Goal: Check status: Check status

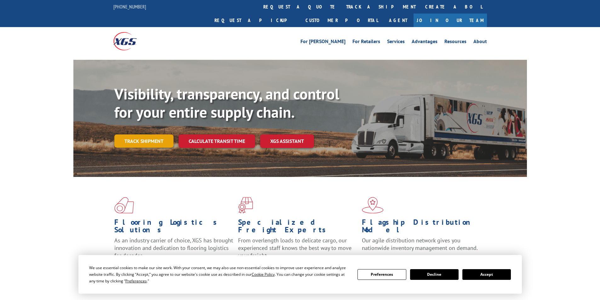
click at [140, 135] on link "Track shipment" at bounding box center [143, 141] width 59 height 13
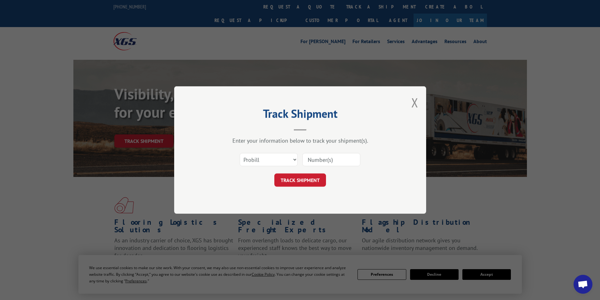
click at [325, 161] on input at bounding box center [331, 159] width 58 height 13
paste input "15970200"
type input "15970200"
click at [309, 179] on button "TRACK SHIPMENT" at bounding box center [300, 180] width 52 height 13
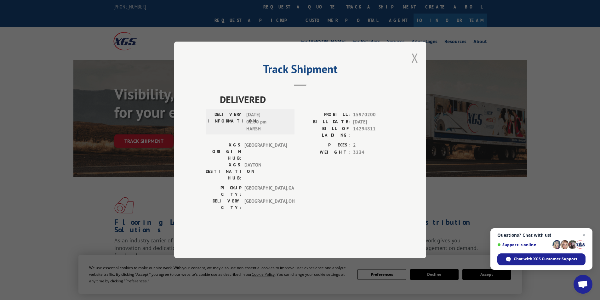
click at [411, 66] on button "Close modal" at bounding box center [414, 57] width 7 height 17
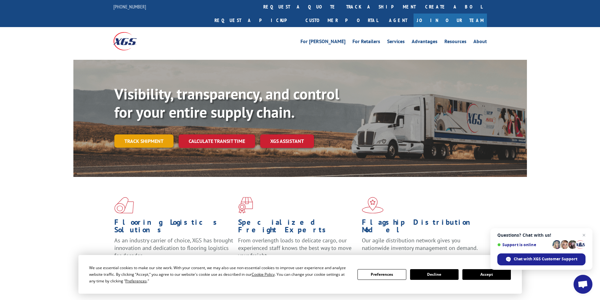
click at [152, 135] on link "Track shipment" at bounding box center [143, 141] width 59 height 13
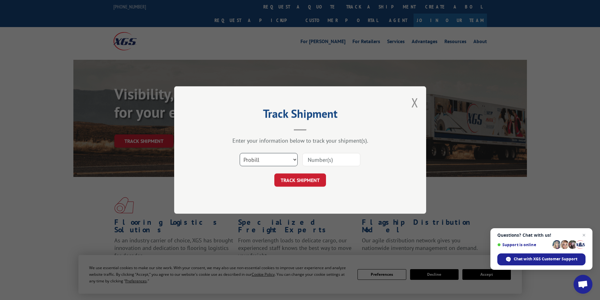
click at [287, 158] on select "Select category... Probill BOL PO" at bounding box center [269, 159] width 58 height 13
select select "bol"
click at [240, 153] on select "Select category... Probill BOL PO" at bounding box center [269, 159] width 58 height 13
click at [328, 161] on input at bounding box center [331, 159] width 58 height 13
paste input "15970200"
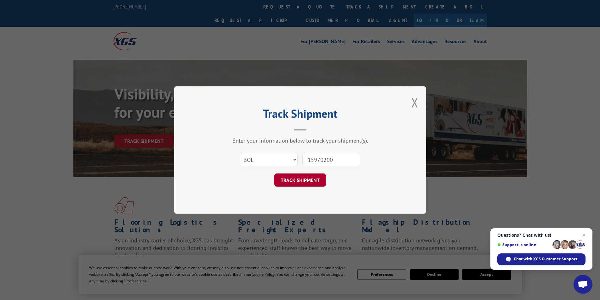
type input "15970200"
click at [310, 175] on button "TRACK SHIPMENT" at bounding box center [300, 180] width 52 height 13
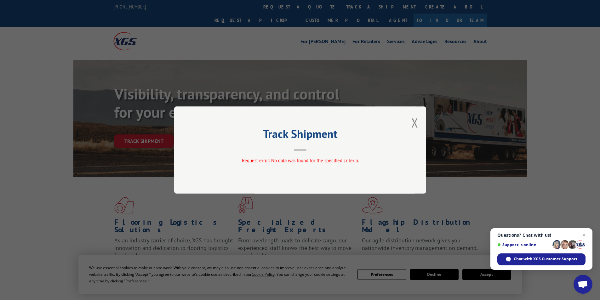
click at [419, 125] on div "Track Shipment Request error: No data was found for the specified criteria." at bounding box center [300, 149] width 252 height 87
click at [401, 118] on div "Track Shipment Request error: No data was found for the specified criteria." at bounding box center [300, 149] width 252 height 87
click at [413, 119] on button "Close modal" at bounding box center [414, 122] width 7 height 17
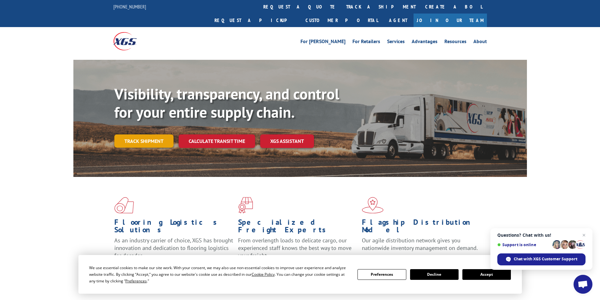
click at [142, 135] on link "Track shipment" at bounding box center [143, 141] width 59 height 13
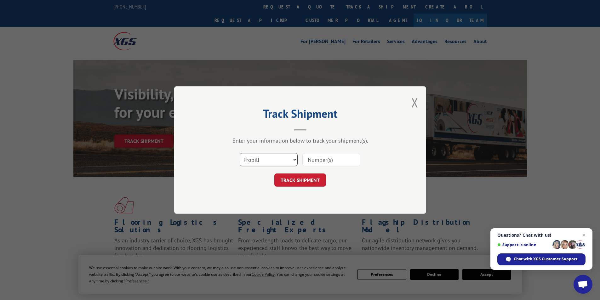
click at [268, 155] on select "Select category... Probill BOL PO" at bounding box center [269, 159] width 58 height 13
select select "po"
click at [240, 153] on select "Select category... Probill BOL PO" at bounding box center [269, 159] width 58 height 13
click at [333, 160] on input at bounding box center [331, 159] width 58 height 13
paste input "15970200"
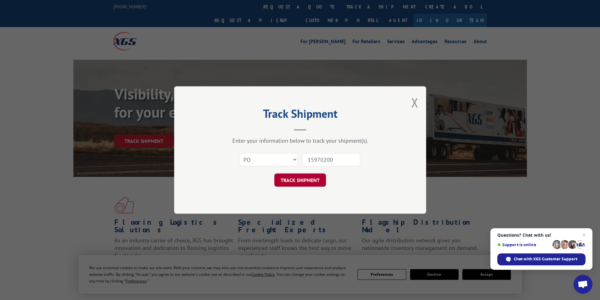
type input "15970200"
click at [303, 177] on button "TRACK SHIPMENT" at bounding box center [300, 180] width 52 height 13
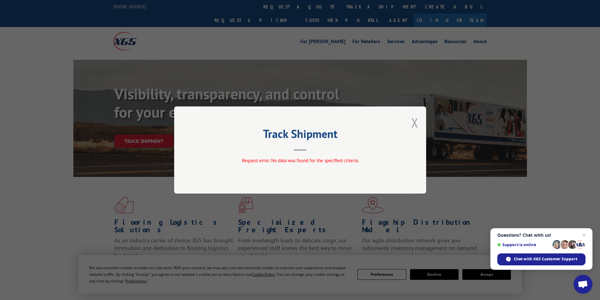
click at [414, 115] on button "Close modal" at bounding box center [414, 122] width 7 height 17
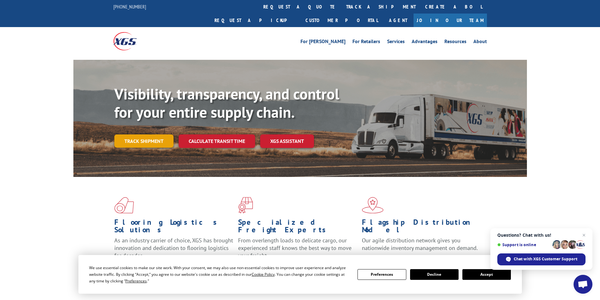
click at [135, 135] on link "Track shipment" at bounding box center [143, 141] width 59 height 13
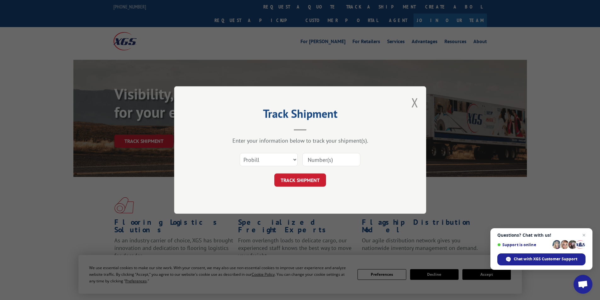
click at [334, 165] on input at bounding box center [331, 159] width 58 height 13
paste input "8886796036"
type input "8886796036"
click at [310, 177] on button "TRACK SHIPMENT" at bounding box center [300, 180] width 52 height 13
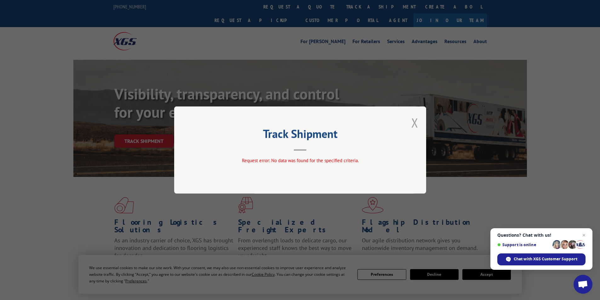
click at [413, 122] on button "Close modal" at bounding box center [414, 122] width 7 height 17
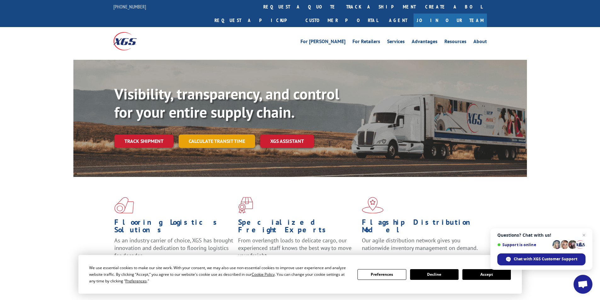
click at [194, 135] on link "Calculate transit time" at bounding box center [217, 142] width 77 height 14
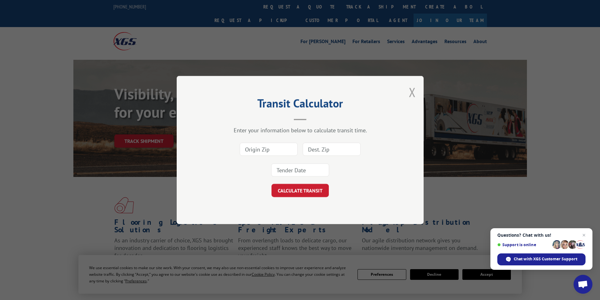
click at [413, 95] on button "Close modal" at bounding box center [412, 92] width 7 height 17
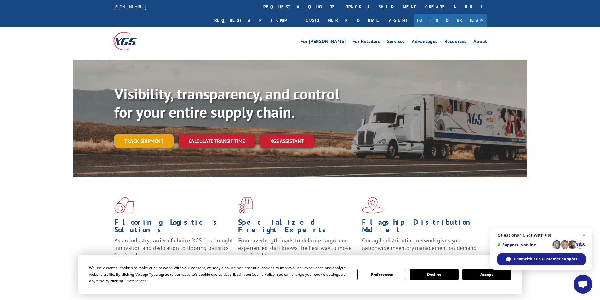
click at [117, 135] on link "Track shipment" at bounding box center [143, 141] width 59 height 13
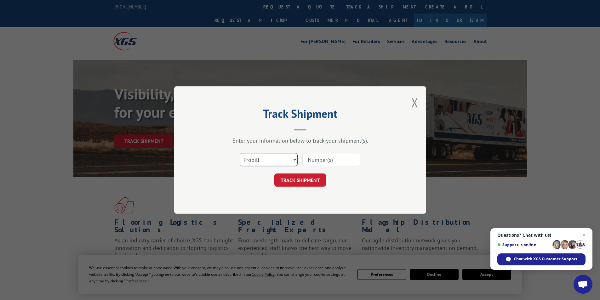
drag, startPoint x: 289, startPoint y: 154, endPoint x: 279, endPoint y: 162, distance: 13.0
click at [289, 154] on select "Select category... Probill BOL PO" at bounding box center [269, 159] width 58 height 13
select select "bol"
click at [240, 153] on select "Select category... Probill BOL PO" at bounding box center [269, 159] width 58 height 13
drag, startPoint x: 325, startPoint y: 162, endPoint x: 325, endPoint y: 166, distance: 4.4
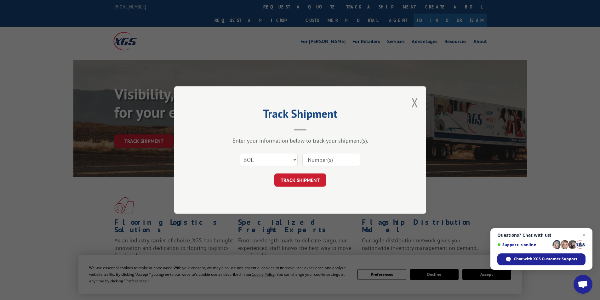
click at [325, 162] on input at bounding box center [331, 159] width 58 height 13
paste input "8886796036"
type input "8886796036"
click at [308, 178] on button "TRACK SHIPMENT" at bounding box center [300, 180] width 52 height 13
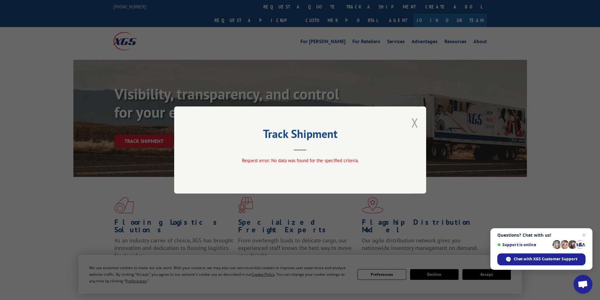
click at [415, 122] on button "Close modal" at bounding box center [414, 122] width 7 height 17
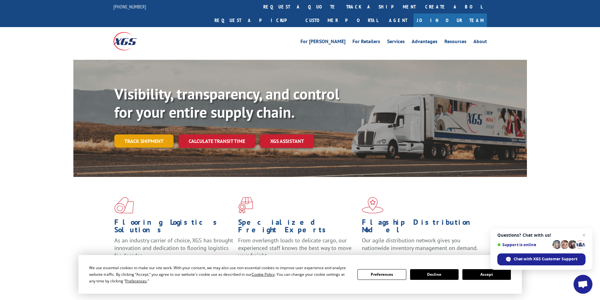
click at [130, 135] on link "Track shipment" at bounding box center [143, 141] width 59 height 13
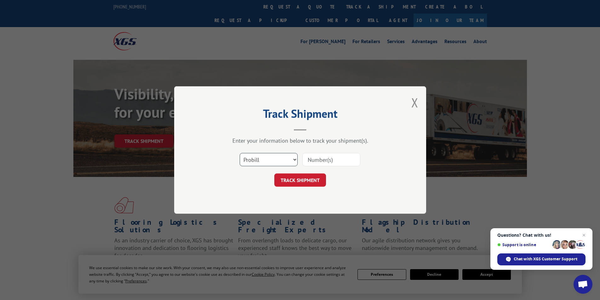
click at [270, 164] on select "Select category... Probill BOL PO" at bounding box center [269, 159] width 58 height 13
select select "po"
click at [240, 153] on select "Select category... Probill BOL PO" at bounding box center [269, 159] width 58 height 13
click at [321, 158] on input at bounding box center [331, 159] width 58 height 13
paste input "8886796036"
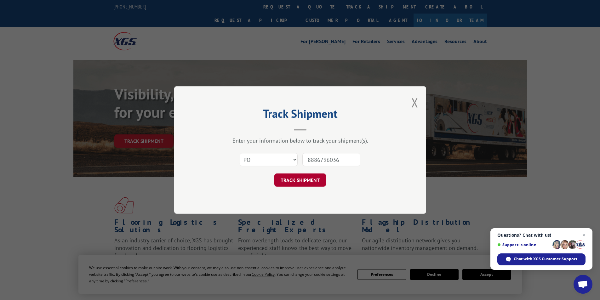
type input "8886796036"
drag, startPoint x: 308, startPoint y: 181, endPoint x: 346, endPoint y: 170, distance: 39.1
click at [308, 181] on button "TRACK SHIPMENT" at bounding box center [300, 180] width 52 height 13
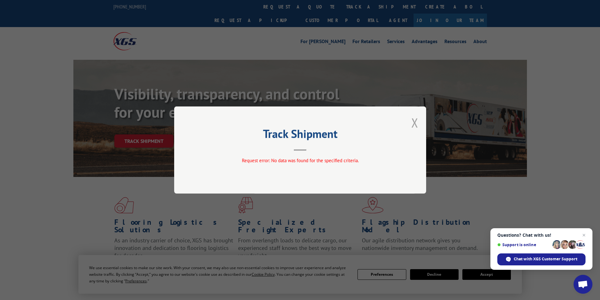
click at [413, 119] on button "Close modal" at bounding box center [414, 122] width 7 height 17
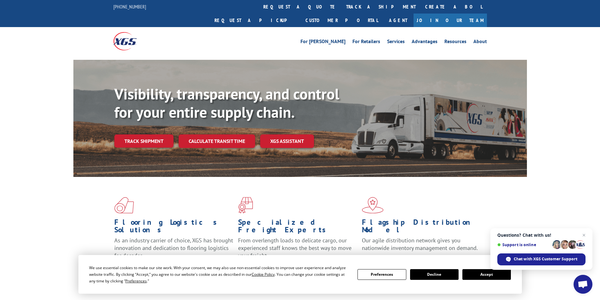
drag, startPoint x: 155, startPoint y: 122, endPoint x: 167, endPoint y: 131, distance: 15.1
click at [155, 135] on link "Track shipment" at bounding box center [143, 141] width 59 height 13
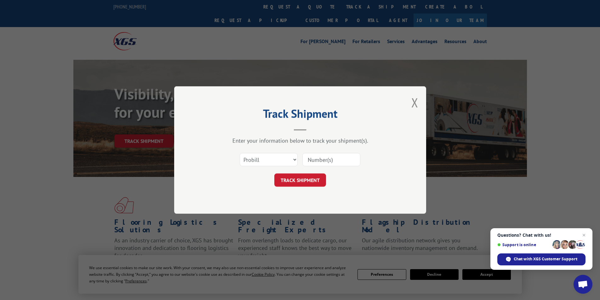
click at [335, 161] on input at bounding box center [331, 159] width 58 height 13
paste input "1003588839"
type input "1003588839"
click at [314, 178] on button "TRACK SHIPMENT" at bounding box center [300, 180] width 52 height 13
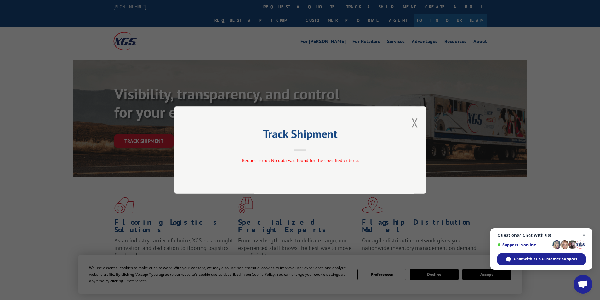
click at [424, 121] on div "Track Shipment Request error: No data was found for the specified criteria." at bounding box center [300, 149] width 252 height 87
click at [417, 121] on button "Close modal" at bounding box center [414, 122] width 7 height 17
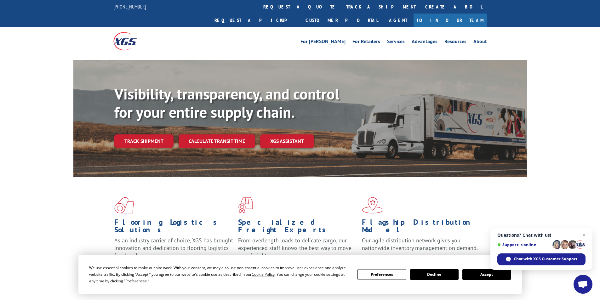
click at [176, 135] on div "Track shipment" at bounding box center [146, 141] width 64 height 13
click at [159, 135] on link "Track shipment" at bounding box center [143, 141] width 59 height 13
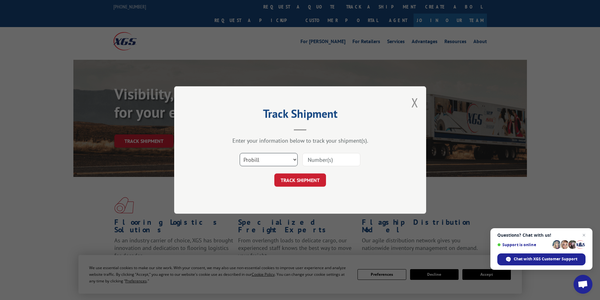
drag, startPoint x: 268, startPoint y: 157, endPoint x: 266, endPoint y: 164, distance: 7.7
click at [268, 157] on select "Select category... Probill BOL PO" at bounding box center [269, 159] width 58 height 13
select select "bol"
click at [240, 153] on select "Select category... Probill BOL PO" at bounding box center [269, 159] width 58 height 13
click at [326, 160] on input at bounding box center [331, 159] width 58 height 13
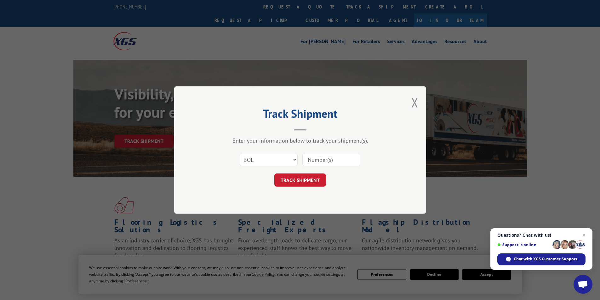
paste input "1003588839"
type input "1003588839"
click at [317, 174] on button "TRACK SHIPMENT" at bounding box center [300, 180] width 52 height 13
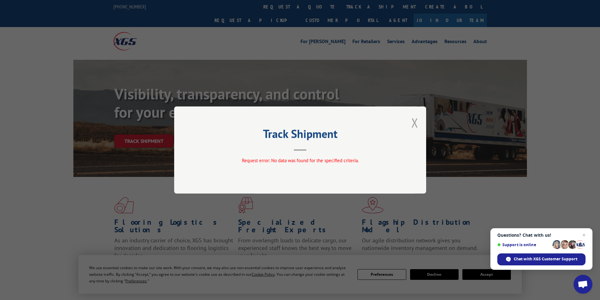
click at [415, 123] on button "Close modal" at bounding box center [414, 122] width 7 height 17
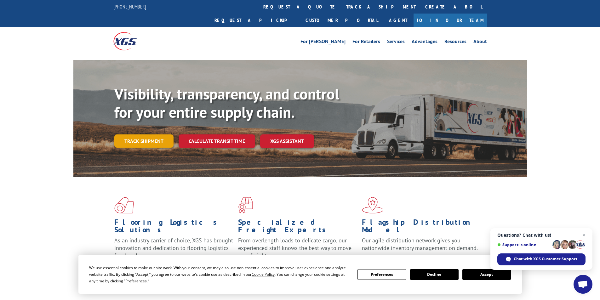
click at [136, 135] on link "Track shipment" at bounding box center [143, 141] width 59 height 13
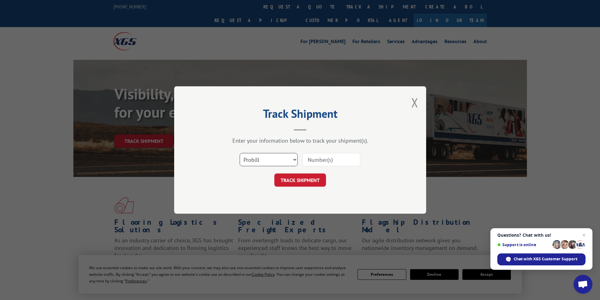
drag, startPoint x: 271, startPoint y: 162, endPoint x: 273, endPoint y: 165, distance: 3.8
click at [271, 162] on select "Select category... Probill BOL PO" at bounding box center [269, 159] width 58 height 13
select select "po"
click at [240, 153] on select "Select category... Probill BOL PO" at bounding box center [269, 159] width 58 height 13
click at [328, 163] on input at bounding box center [331, 159] width 58 height 13
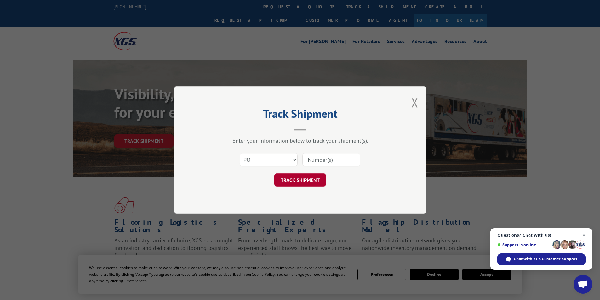
paste input "1003588839"
type input "1003588839"
click at [307, 177] on button "TRACK SHIPMENT" at bounding box center [300, 180] width 52 height 13
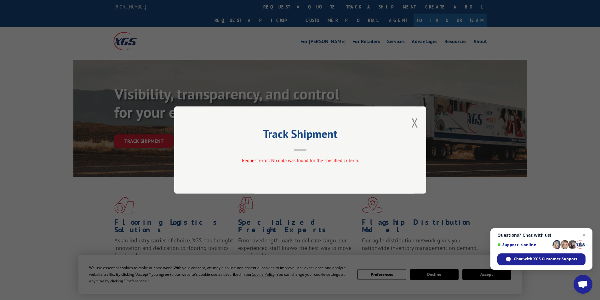
click at [411, 120] on div "Track Shipment Request error: No data was found for the specified criteria." at bounding box center [300, 149] width 252 height 87
click at [412, 121] on button "Close modal" at bounding box center [414, 122] width 7 height 17
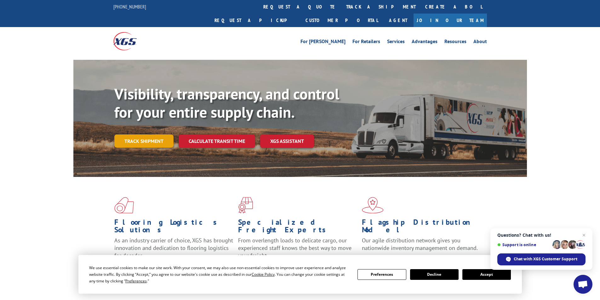
click at [163, 135] on div "Visibility, transparency, and control for your entire supply chain. Track shipm…" at bounding box center [320, 129] width 413 height 88
click at [151, 135] on link "Track shipment" at bounding box center [143, 141] width 59 height 13
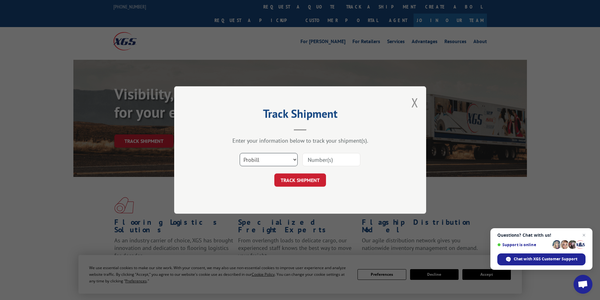
drag, startPoint x: 265, startPoint y: 156, endPoint x: 270, endPoint y: 165, distance: 10.8
click at [265, 156] on select "Select category... Probill BOL PO" at bounding box center [269, 159] width 58 height 13
select select "po"
click at [240, 153] on select "Select category... Probill BOL PO" at bounding box center [269, 159] width 58 height 13
click at [340, 164] on input at bounding box center [331, 159] width 58 height 13
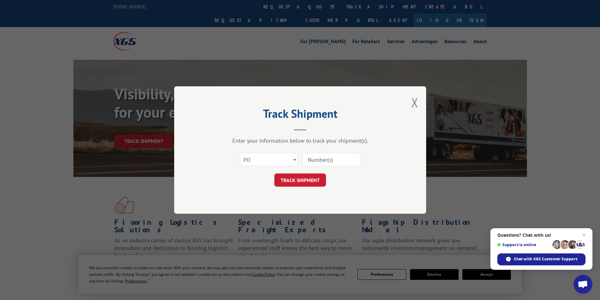
paste input "IE291852"
type input "IE291852"
click at [322, 177] on button "TRACK SHIPMENT" at bounding box center [300, 180] width 52 height 13
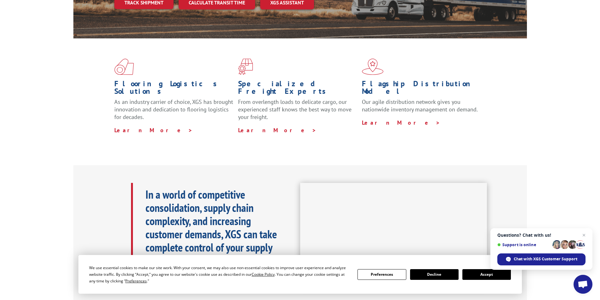
scroll to position [32, 0]
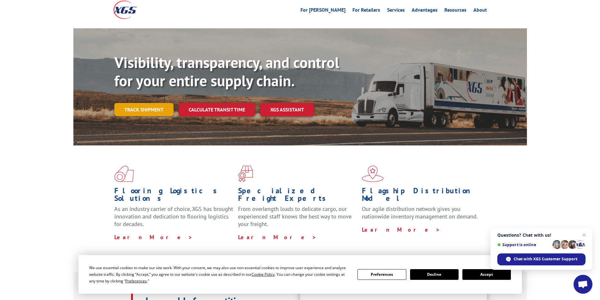
click at [152, 103] on link "Track shipment" at bounding box center [143, 109] width 59 height 13
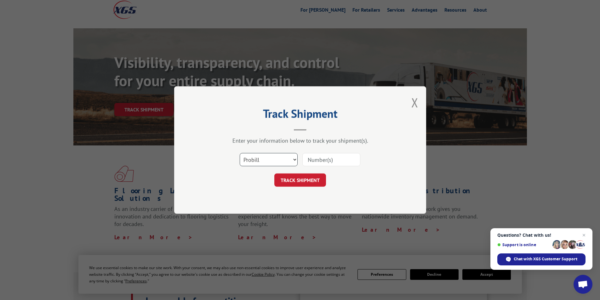
drag, startPoint x: 276, startPoint y: 159, endPoint x: 278, endPoint y: 162, distance: 3.4
click at [276, 159] on select "Select category... Probill BOL PO" at bounding box center [269, 159] width 58 height 13
select select "po"
click at [240, 153] on select "Select category... Probill BOL PO" at bounding box center [269, 159] width 58 height 13
click at [329, 159] on input at bounding box center [331, 159] width 58 height 13
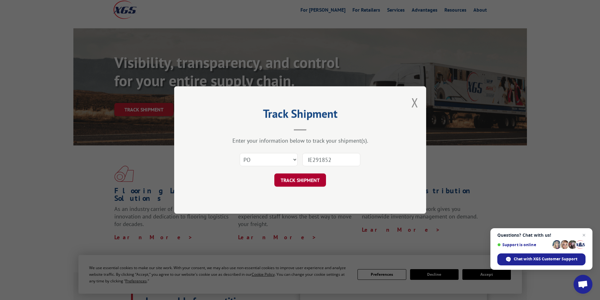
type input "IE291852"
click at [308, 178] on button "TRACK SHIPMENT" at bounding box center [300, 180] width 52 height 13
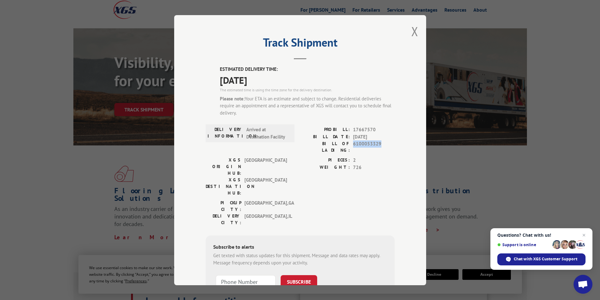
drag, startPoint x: 380, startPoint y: 145, endPoint x: 352, endPoint y: 146, distance: 28.1
click at [353, 146] on span "6100053329" at bounding box center [374, 147] width 42 height 13
drag, startPoint x: 373, startPoint y: 129, endPoint x: 351, endPoint y: 129, distance: 22.4
click at [353, 129] on span "17667570" at bounding box center [374, 129] width 42 height 7
copy span "17667570"
